Goal: Task Accomplishment & Management: Complete application form

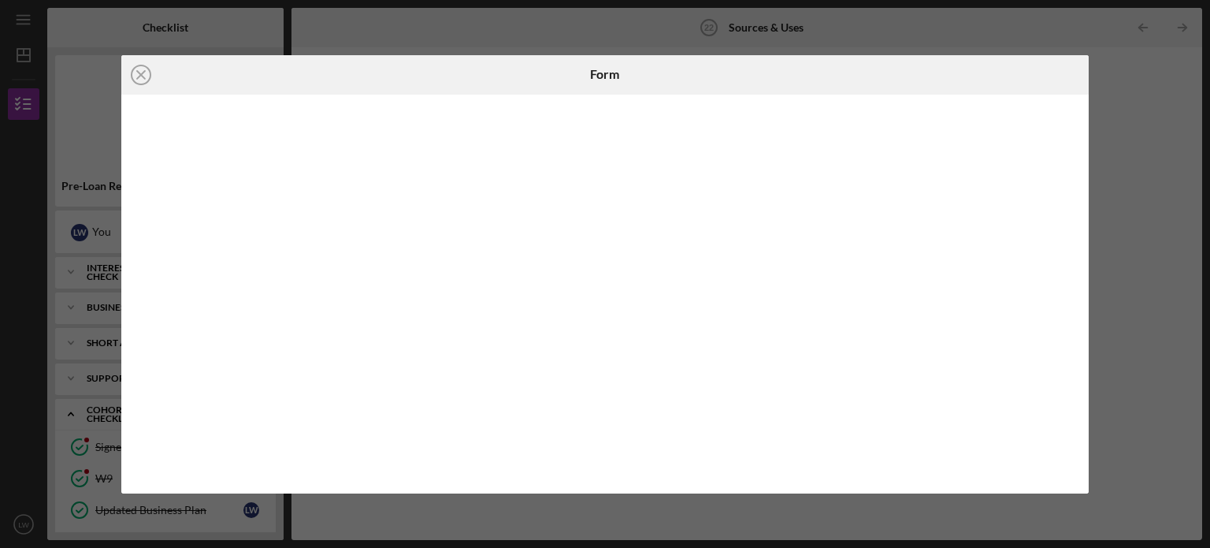
scroll to position [507, 0]
click at [1134, 151] on div "Icon/Close Form" at bounding box center [605, 274] width 1210 height 548
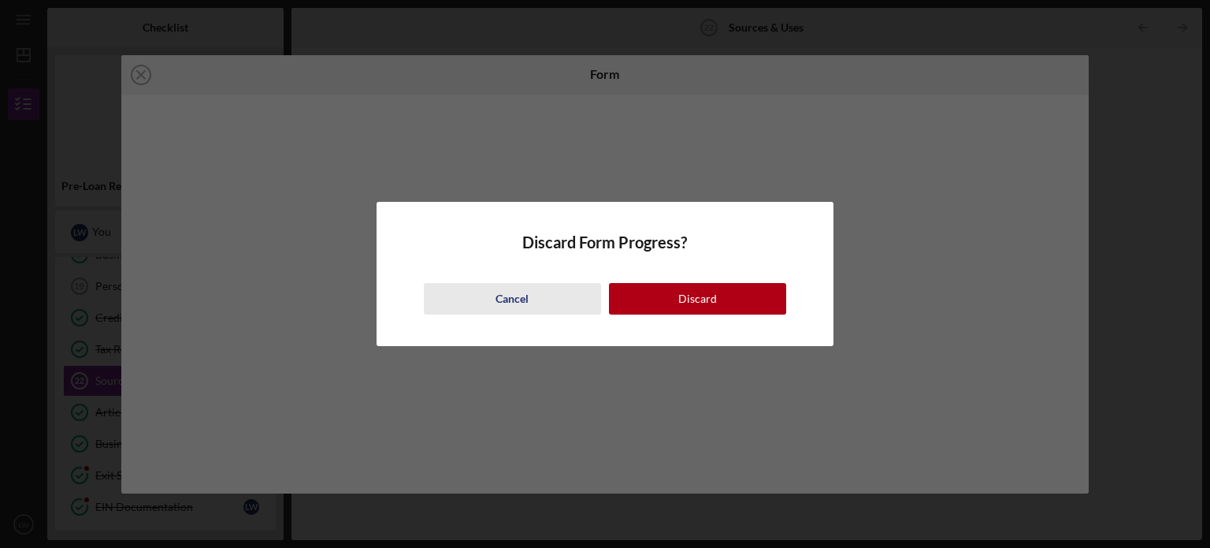
click at [538, 292] on button "Cancel" at bounding box center [512, 299] width 177 height 32
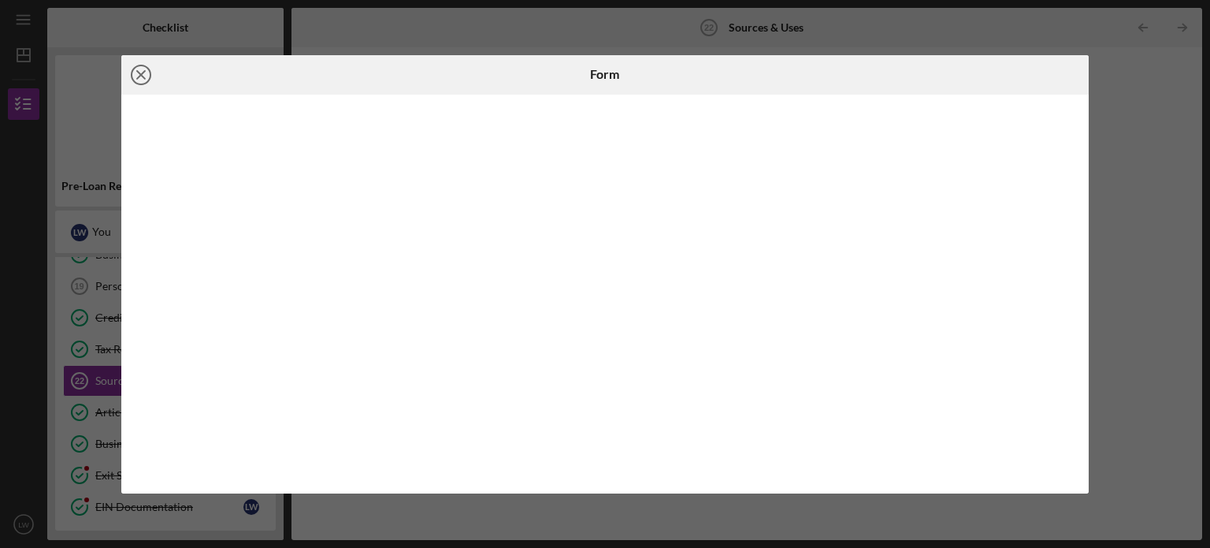
click at [148, 75] on icon "Icon/Close" at bounding box center [140, 74] width 39 height 39
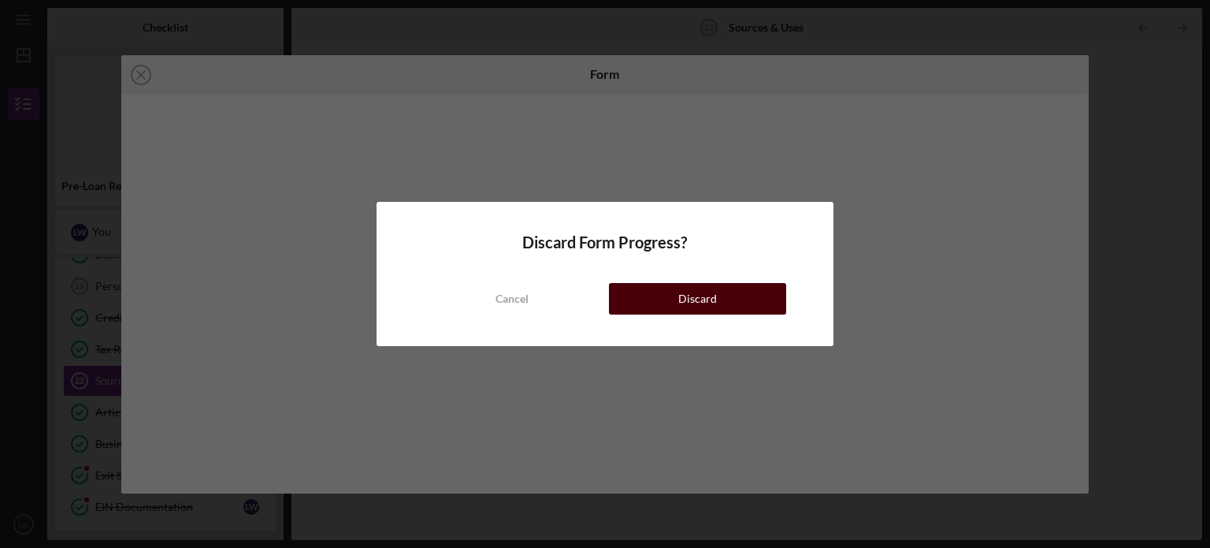
click at [718, 284] on button "Discard" at bounding box center [697, 299] width 177 height 32
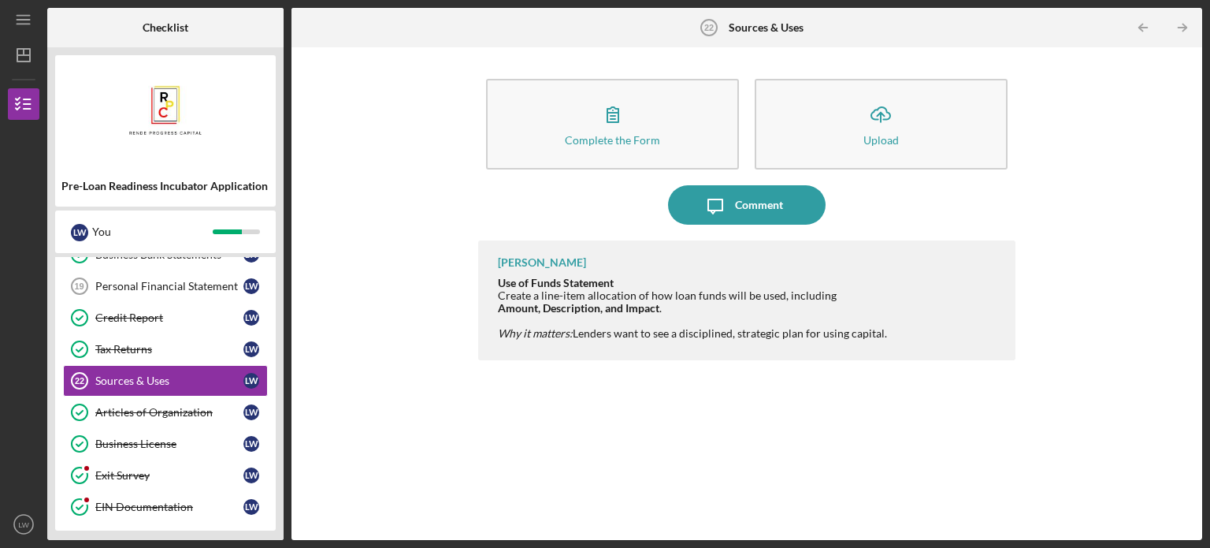
click at [280, 364] on div "Pre-Loan Readiness Incubator Application [PERSON_NAME] You Icon/Expander Intere…" at bounding box center [165, 293] width 236 height 492
click at [280, 413] on div "Pre-Loan Readiness Incubator Application [PERSON_NAME] You Icon/Expander Intere…" at bounding box center [165, 293] width 236 height 492
click at [265, 365] on link "Sources & Uses 22 Sources & Uses [PERSON_NAME]" at bounding box center [165, 381] width 205 height 32
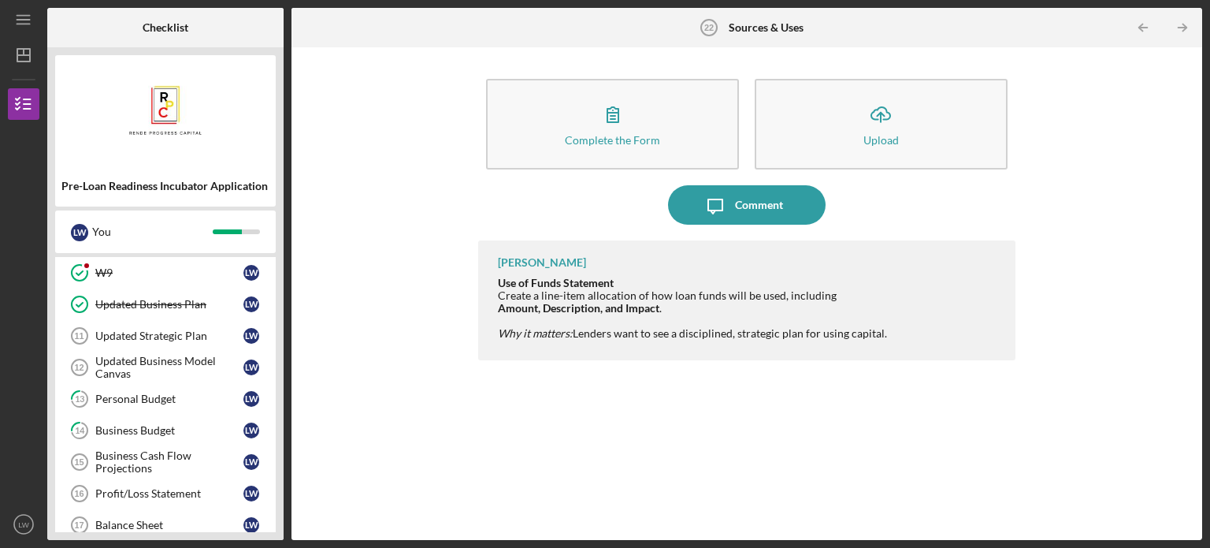
scroll to position [192, 0]
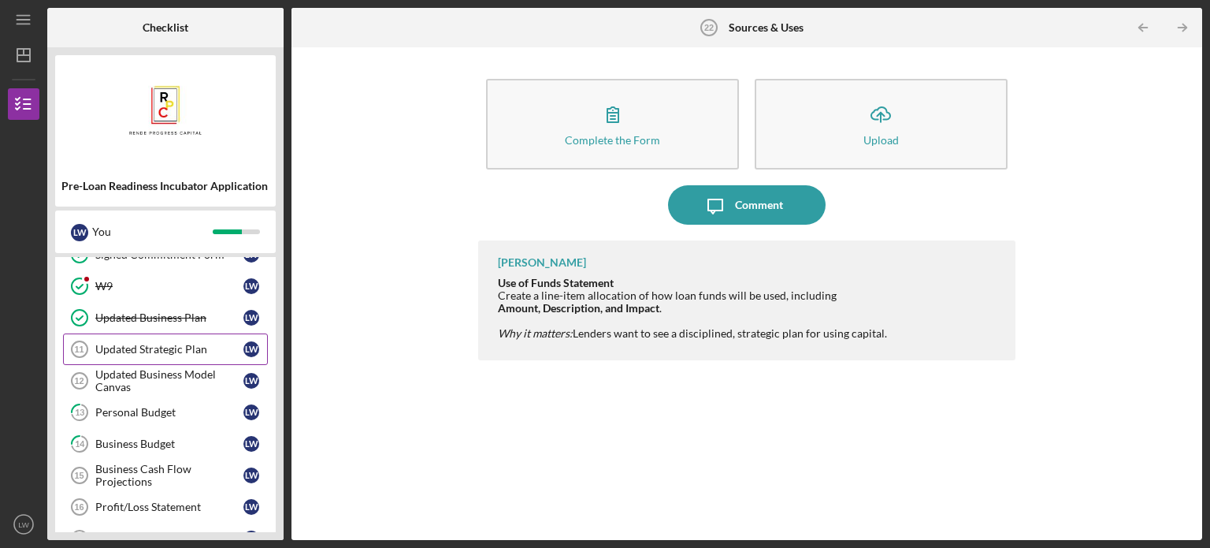
click at [182, 350] on div "Updated Strategic Plan" at bounding box center [169, 349] width 148 height 13
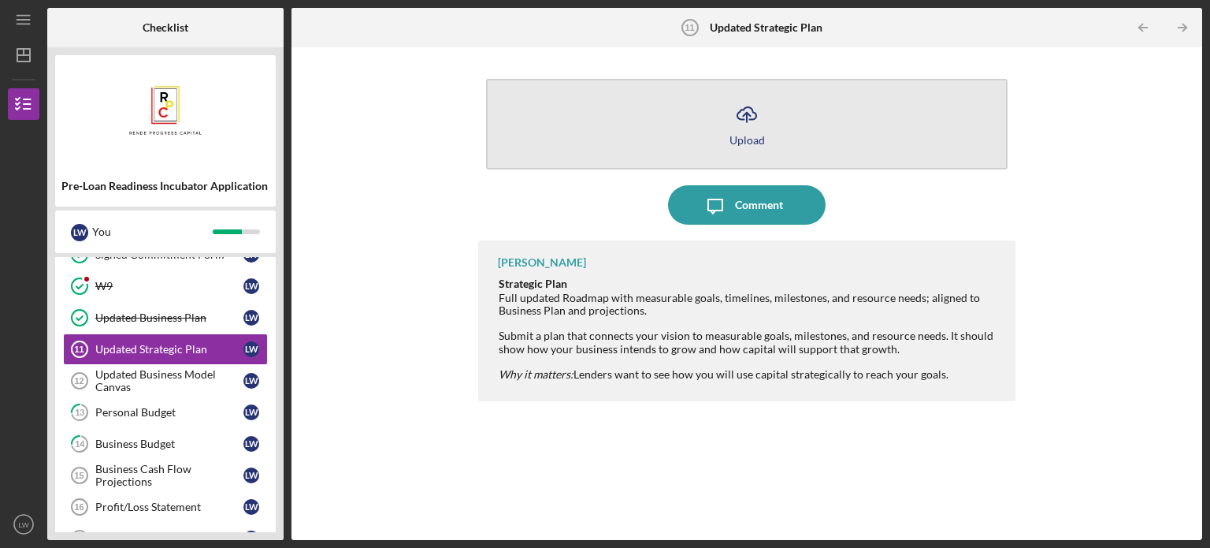
click at [739, 125] on icon "Icon/Upload" at bounding box center [746, 114] width 39 height 39
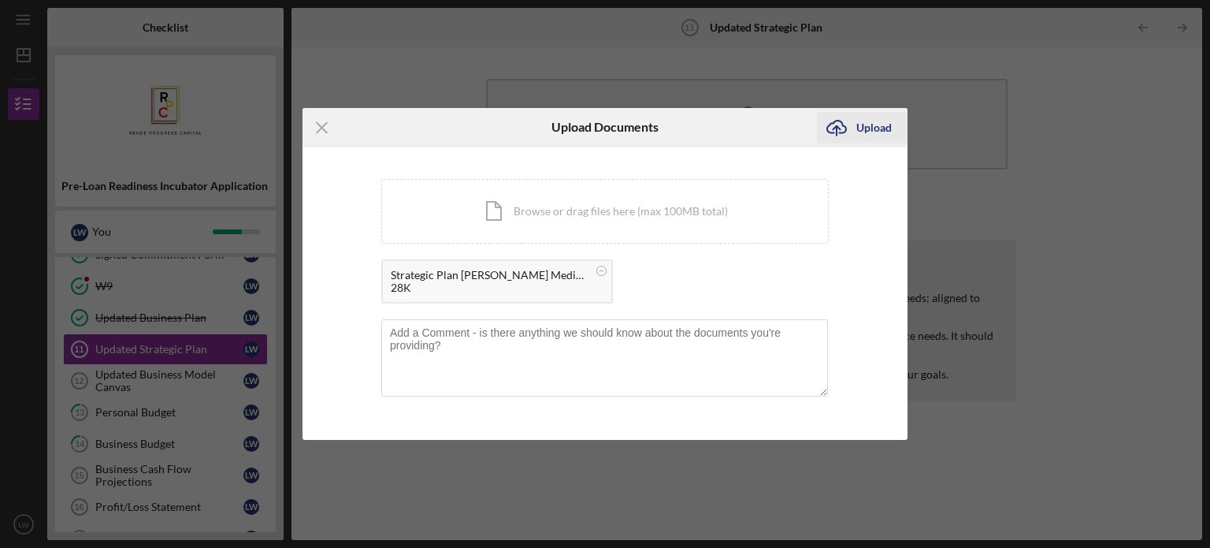
click at [876, 130] on div "Upload" at bounding box center [873, 128] width 35 height 32
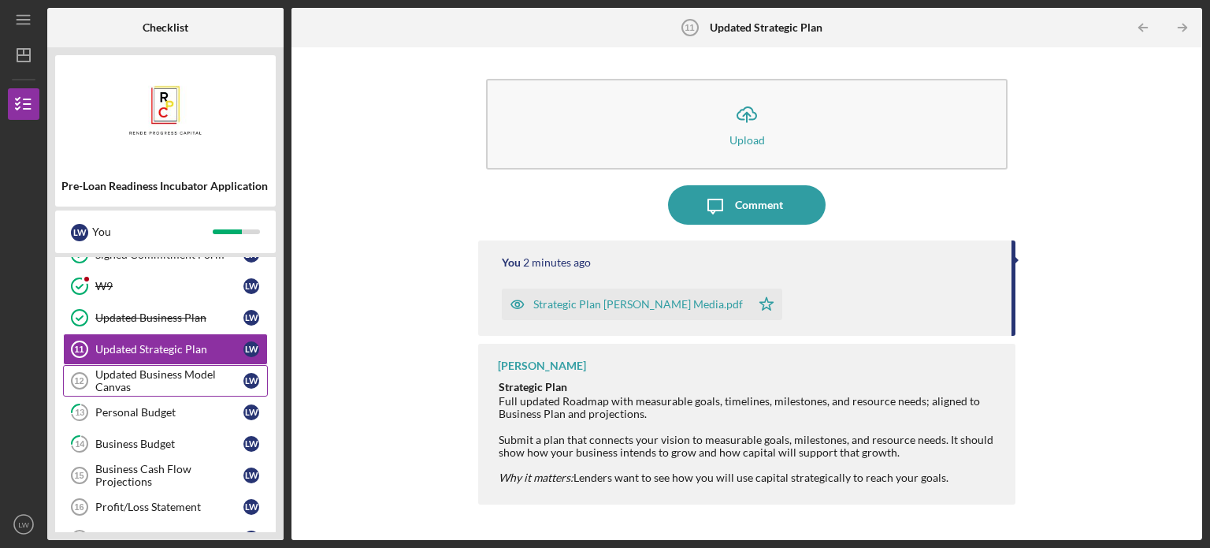
click at [199, 374] on div "Updated Business Model Canvas" at bounding box center [169, 380] width 148 height 25
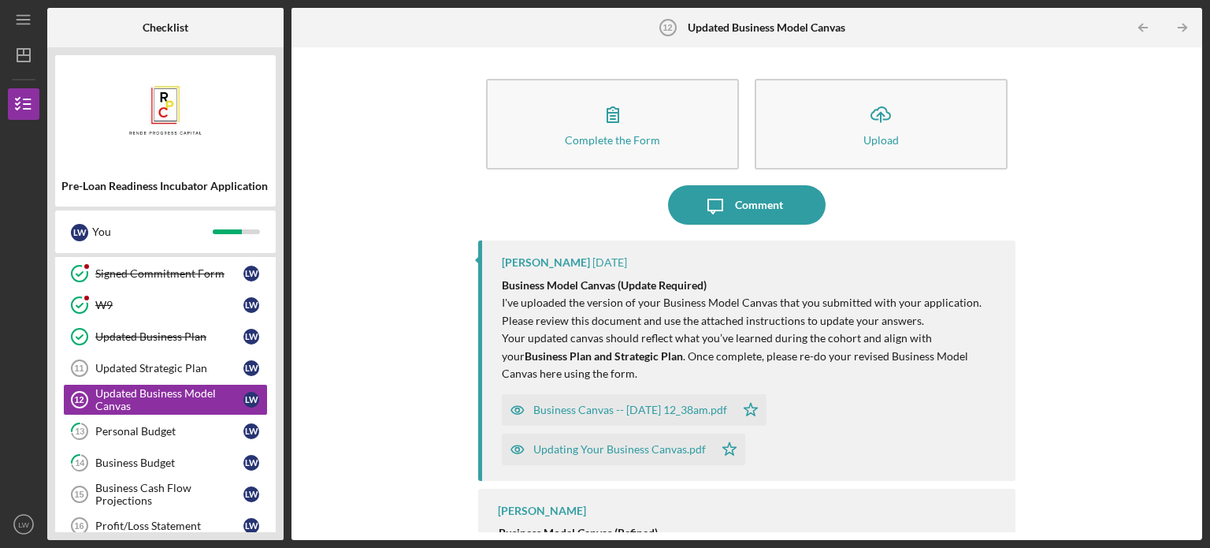
scroll to position [161, 0]
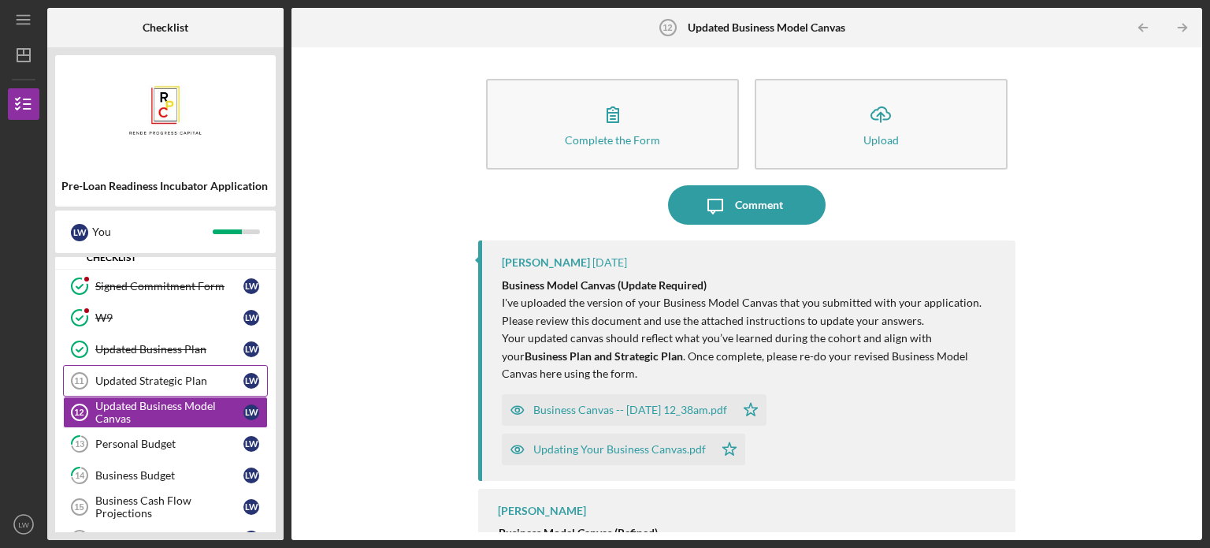
click at [147, 381] on div "Updated Strategic Plan" at bounding box center [169, 380] width 148 height 13
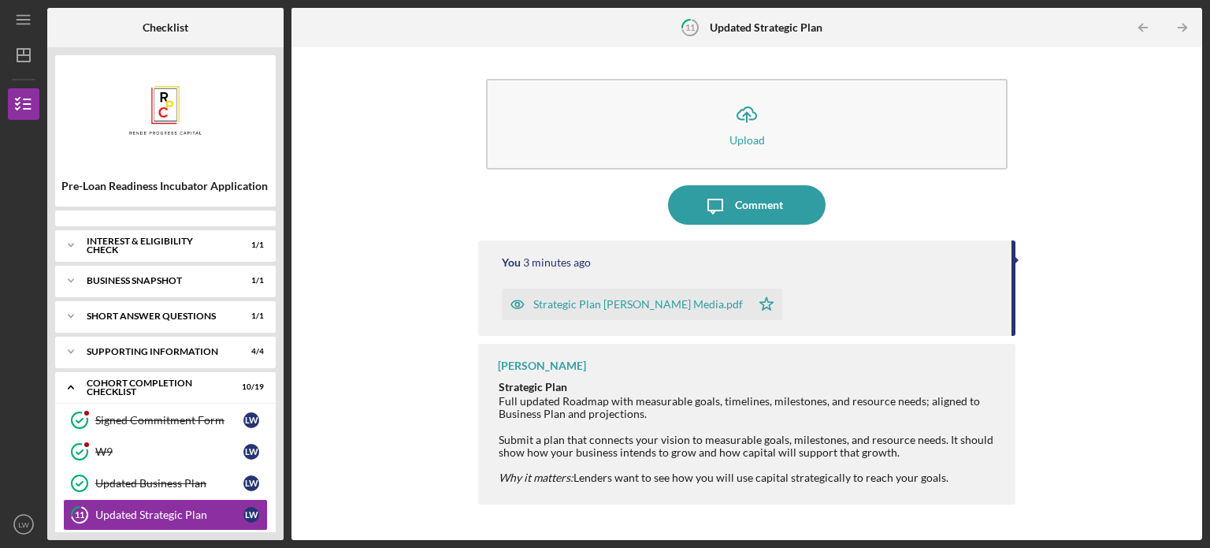
scroll to position [132, 0]
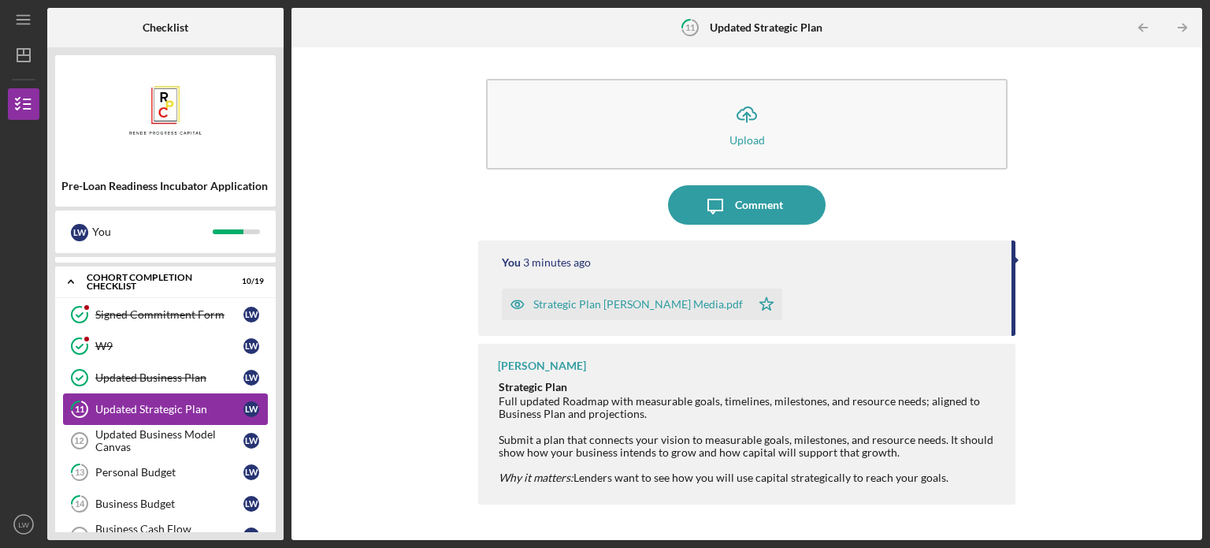
click at [232, 413] on div "Updated Strategic Plan" at bounding box center [169, 409] width 148 height 13
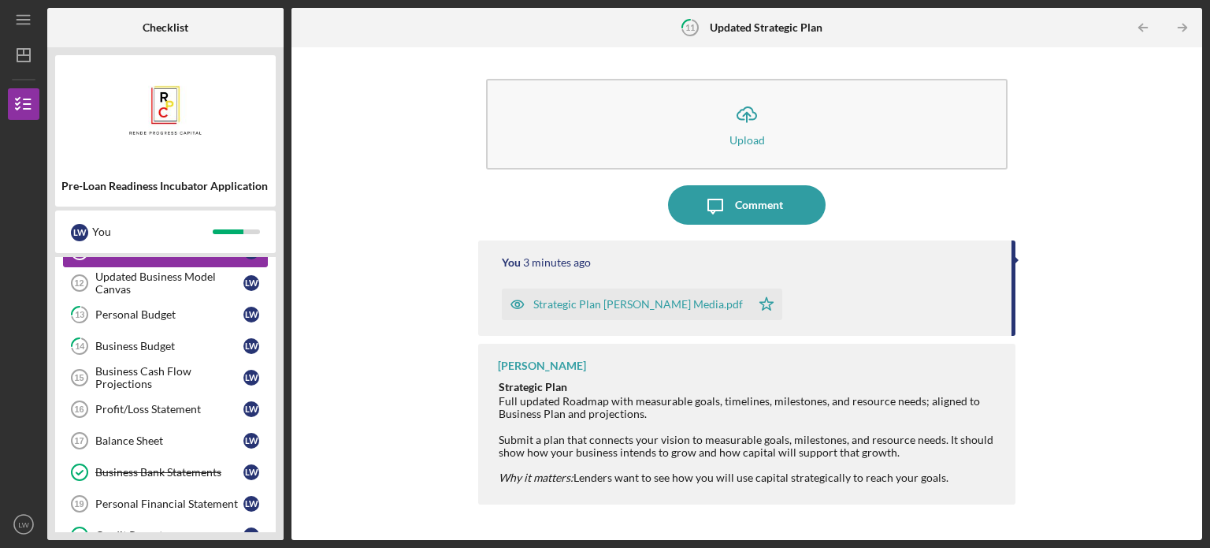
scroll to position [321, 0]
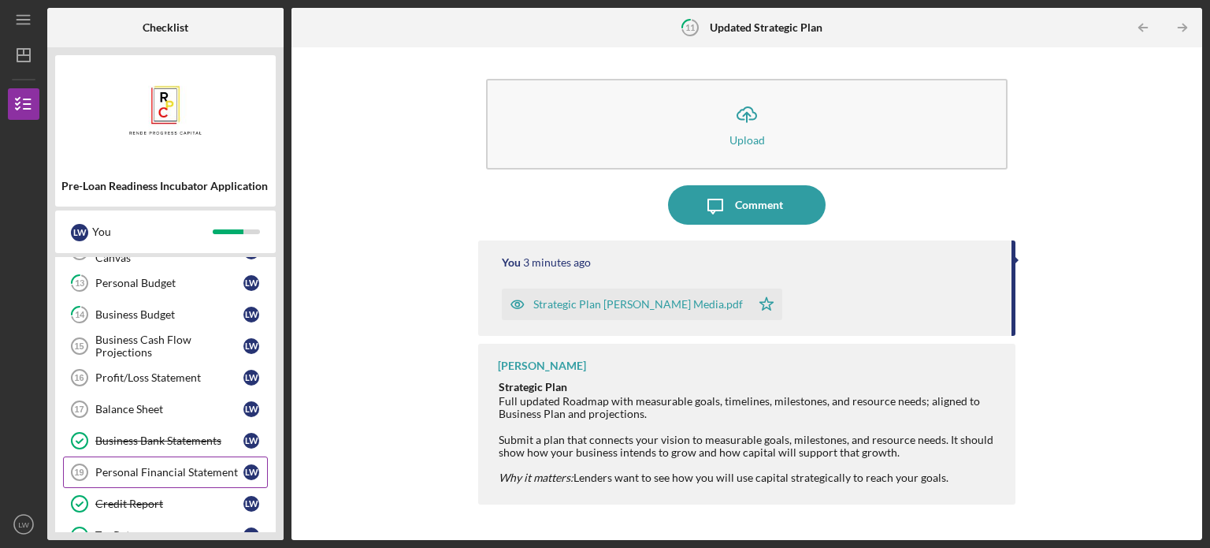
click at [174, 466] on div "Personal Financial Statement" at bounding box center [169, 472] width 148 height 13
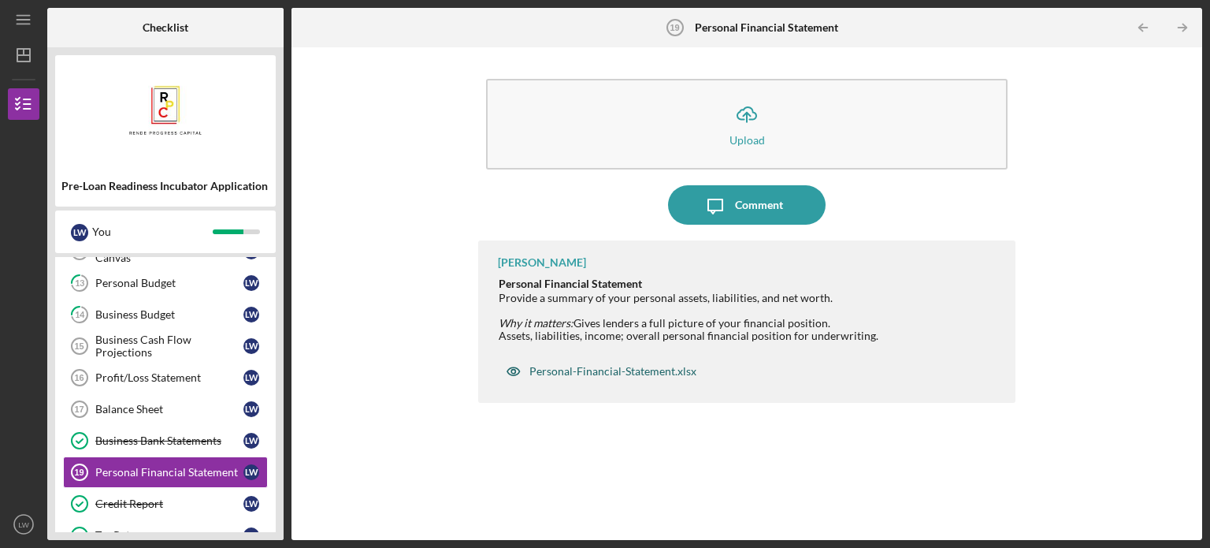
click at [608, 370] on div "Personal-Financial-Statement.xlsx" at bounding box center [612, 371] width 167 height 13
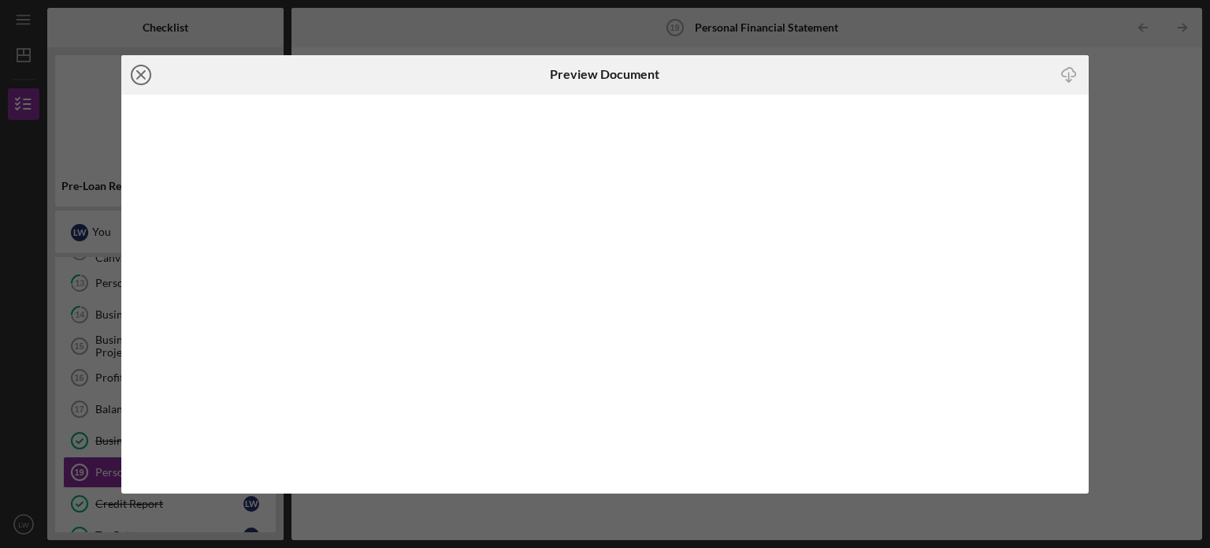
click at [139, 78] on icon "Icon/Close" at bounding box center [140, 74] width 39 height 39
